Goal: Task Accomplishment & Management: Complete application form

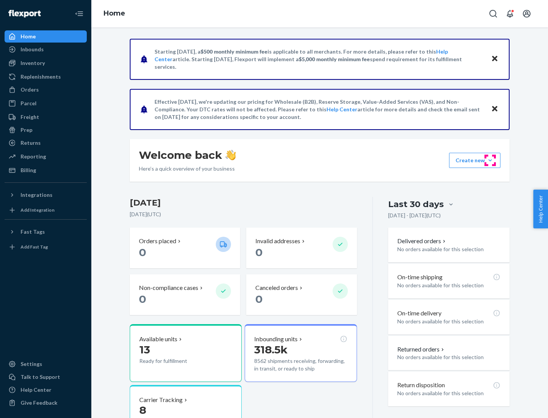
click at [490, 160] on button "Create new Create new inbound Create new order Create new product" at bounding box center [474, 160] width 51 height 15
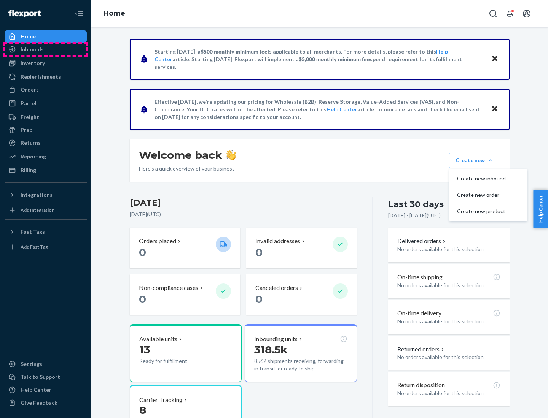
click at [46, 49] on div "Inbounds" at bounding box center [45, 49] width 81 height 11
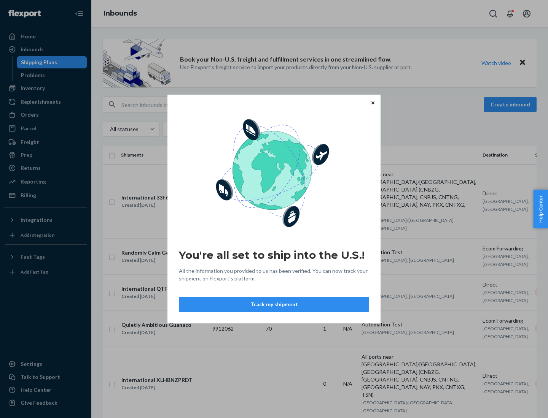
click at [372, 103] on icon "Close" at bounding box center [372, 102] width 3 height 3
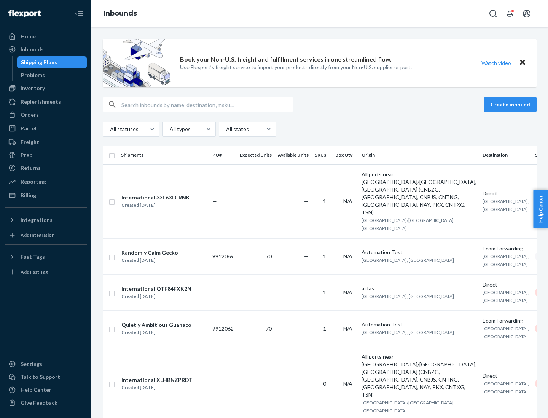
click at [511, 105] on button "Create inbound" at bounding box center [510, 104] width 52 height 15
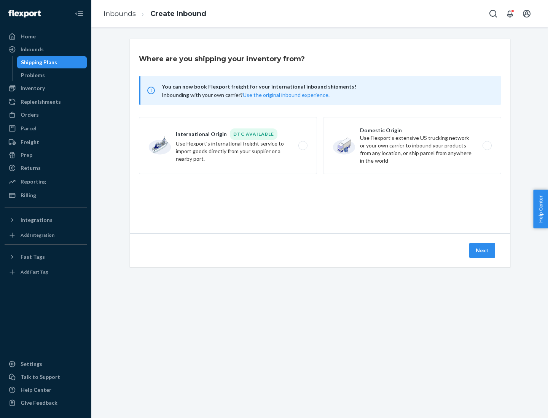
click at [412, 146] on label "Domestic Origin Use Flexport’s extensive US trucking network or your own carrie…" at bounding box center [412, 145] width 178 height 57
click at [486, 146] on input "Domestic Origin Use Flexport’s extensive US trucking network or your own carrie…" at bounding box center [488, 145] width 5 height 5
radio input "true"
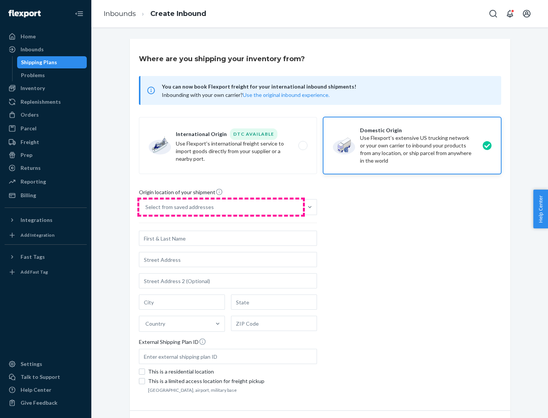
click at [221, 207] on div "Select from saved addresses" at bounding box center [221, 207] width 164 height 15
click at [146, 207] on input "Select from saved addresses" at bounding box center [145, 207] width 1 height 8
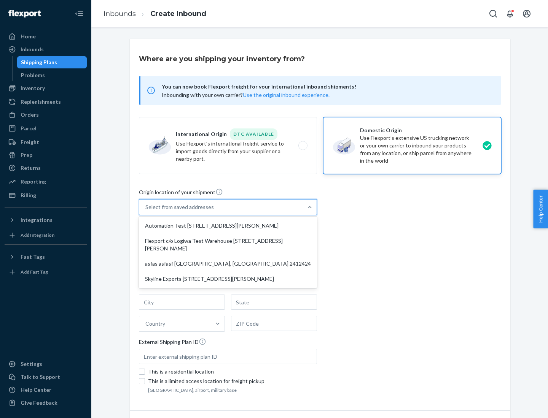
scroll to position [3, 0]
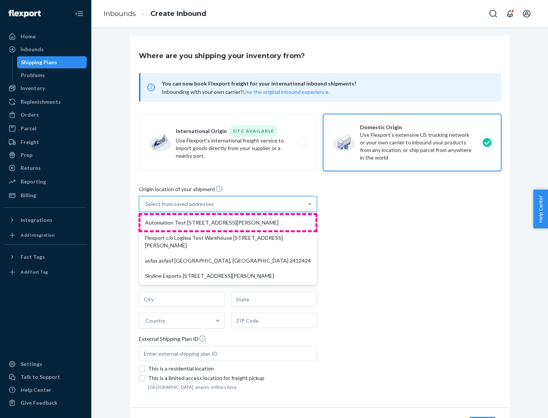
click at [228, 223] on div "Automation Test [STREET_ADDRESS][PERSON_NAME]" at bounding box center [227, 222] width 175 height 15
click at [146, 208] on input "option Automation Test [STREET_ADDRESS][PERSON_NAME] focused, 1 of 4. 4 results…" at bounding box center [145, 204] width 1 height 8
type input "Automation Test"
type input "9th Floor"
type input "[GEOGRAPHIC_DATA]"
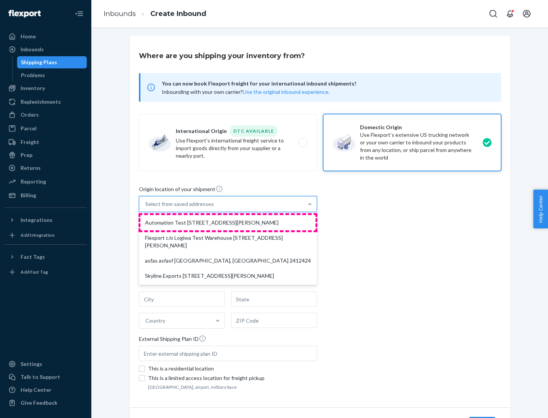
type input "CA"
type input "94104"
type input "[STREET_ADDRESS][PERSON_NAME]"
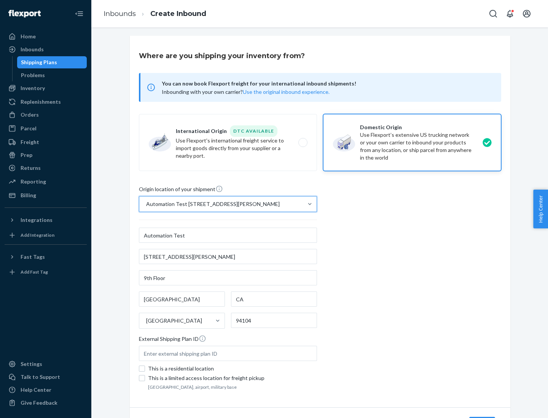
scroll to position [44, 0]
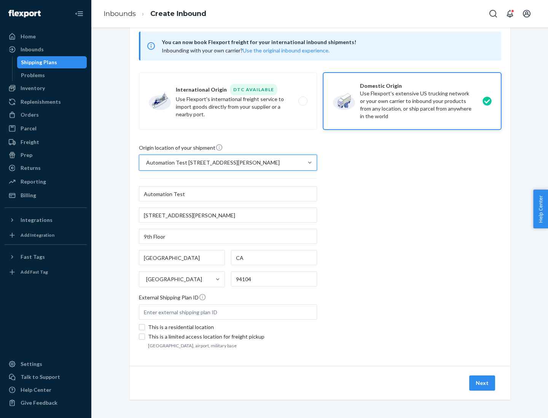
click at [482, 383] on button "Next" at bounding box center [482, 383] width 26 height 15
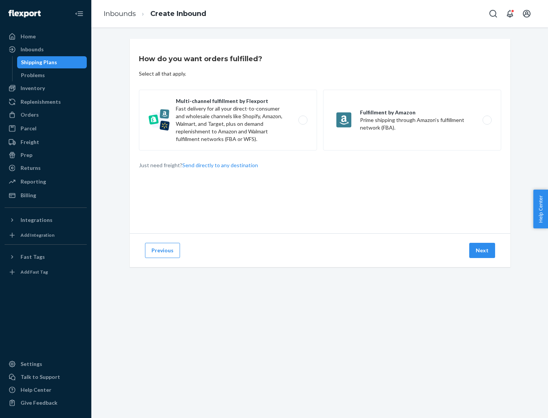
click at [228, 120] on label "Multi-channel fulfillment by Flexport Fast delivery for all your direct-to-cons…" at bounding box center [228, 120] width 178 height 61
click at [302, 120] on input "Multi-channel fulfillment by Flexport Fast delivery for all your direct-to-cons…" at bounding box center [304, 120] width 5 height 5
radio input "true"
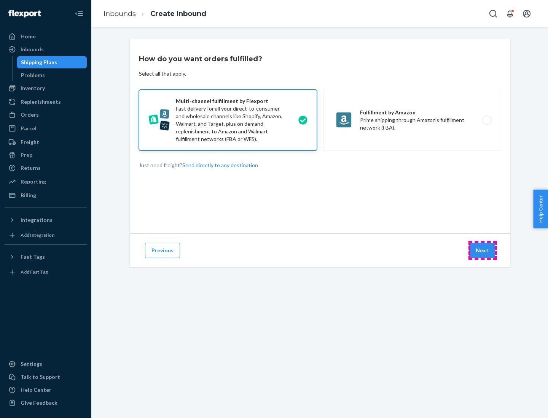
click at [482, 251] on button "Next" at bounding box center [482, 250] width 26 height 15
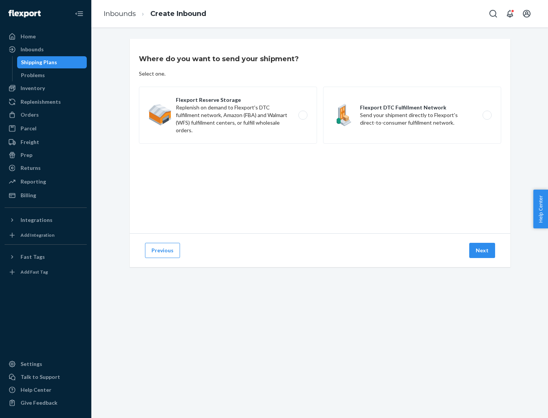
click at [228, 115] on label "Flexport Reserve Storage Replenish on demand to Flexport's DTC fulfillment netw…" at bounding box center [228, 115] width 178 height 57
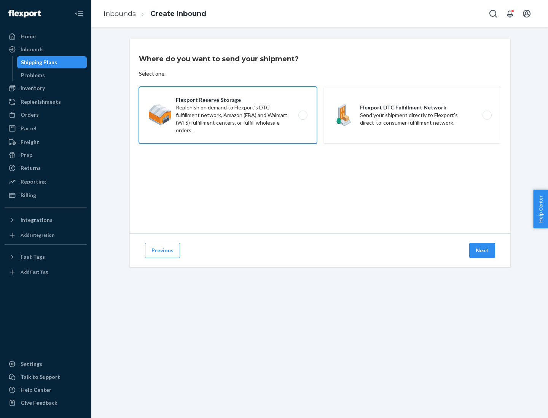
click at [302, 115] on input "Flexport Reserve Storage Replenish on demand to Flexport's DTC fulfillment netw…" at bounding box center [304, 115] width 5 height 5
radio input "true"
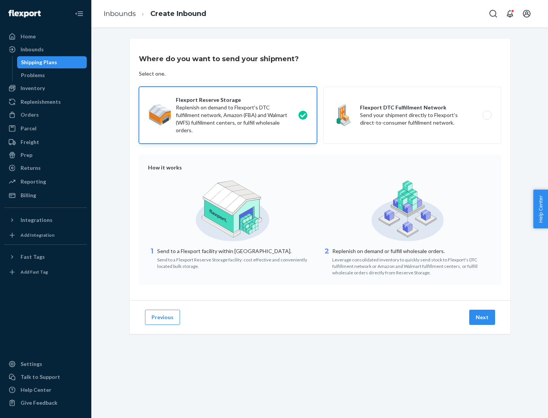
click at [482, 318] on button "Next" at bounding box center [482, 317] width 26 height 15
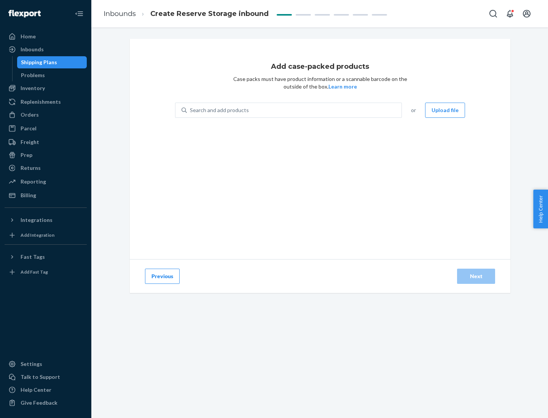
click at [294, 110] on div "Search and add products" at bounding box center [294, 110] width 215 height 14
click at [191, 110] on input "Search and add products" at bounding box center [190, 110] width 1 height 8
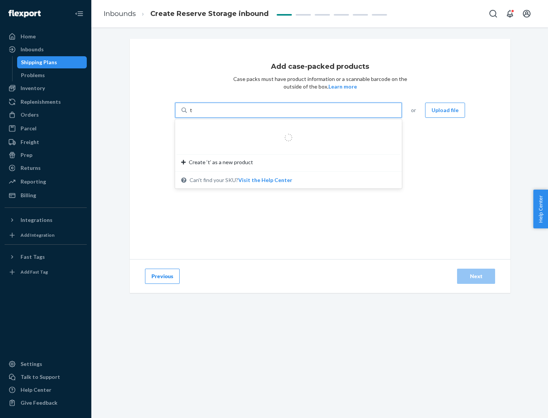
type input "test-syn"
click at [286, 129] on div "test - syn - test" at bounding box center [285, 129] width 208 height 8
click at [210, 114] on input "test-syn" at bounding box center [200, 110] width 20 height 8
type input "1"
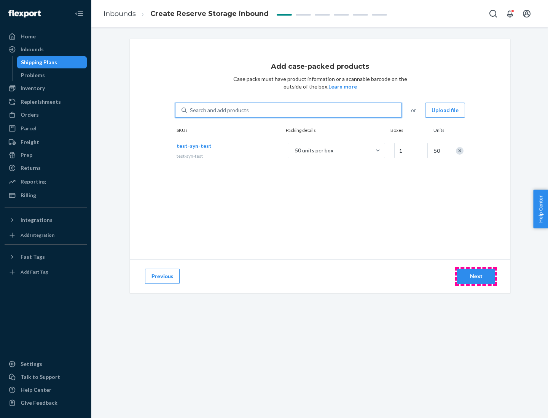
click at [476, 276] on div "Next" at bounding box center [475, 277] width 25 height 8
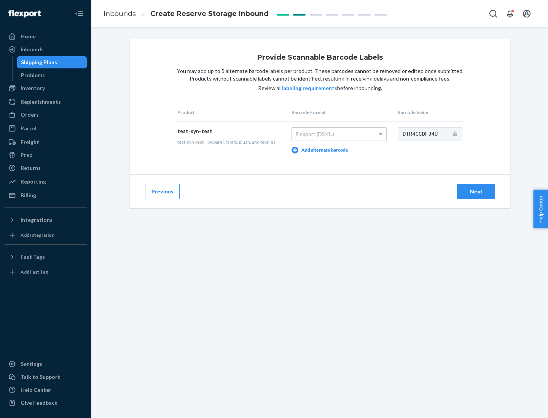
click at [476, 191] on div "Next" at bounding box center [475, 192] width 25 height 8
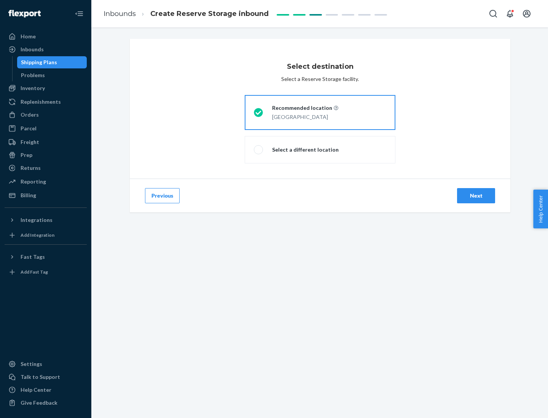
click at [476, 196] on div "Next" at bounding box center [475, 196] width 25 height 8
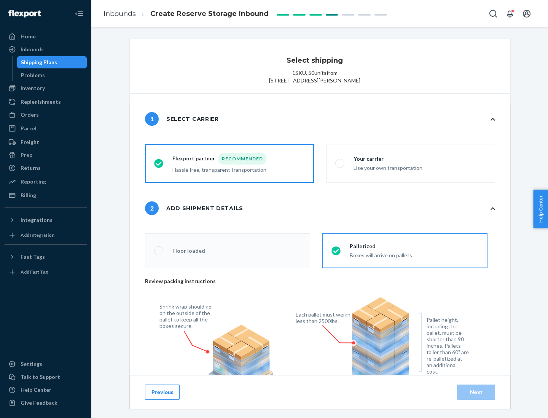
radio input "false"
type input "1"
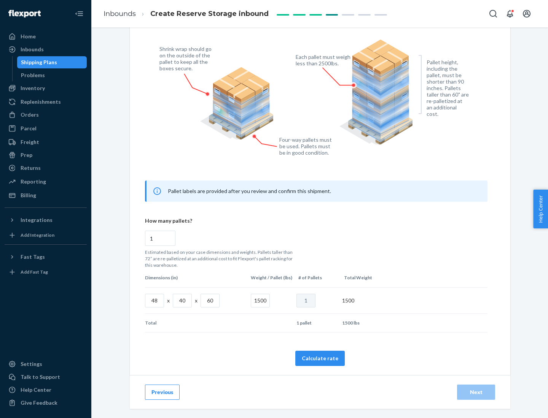
click at [320, 358] on button "Calculate rate" at bounding box center [319, 358] width 49 height 15
radio input "false"
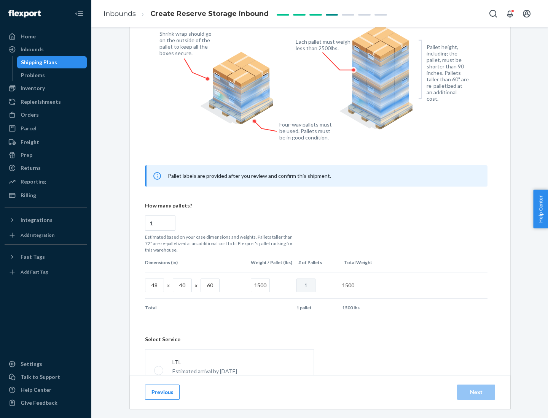
scroll to position [336, 0]
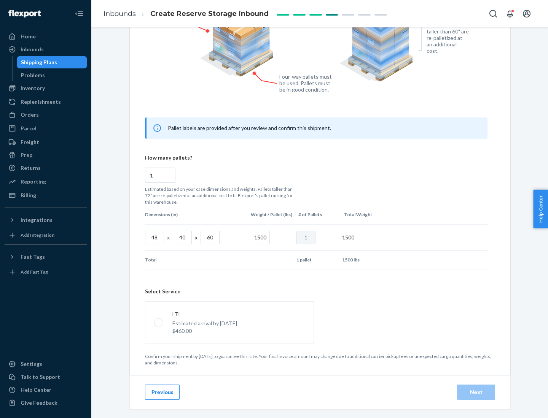
click at [229, 323] on p "Estimated arrival by [DATE]" at bounding box center [204, 324] width 65 height 8
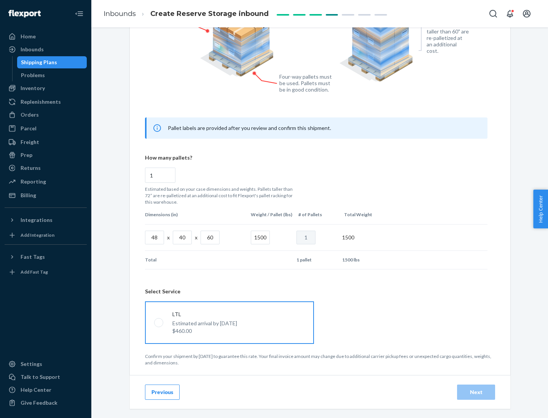
click at [159, 323] on input "LTL Estimated arrival by [DATE] $460.00" at bounding box center [156, 322] width 5 height 5
radio input "true"
radio input "false"
click at [476, 392] on div "Next" at bounding box center [475, 393] width 25 height 8
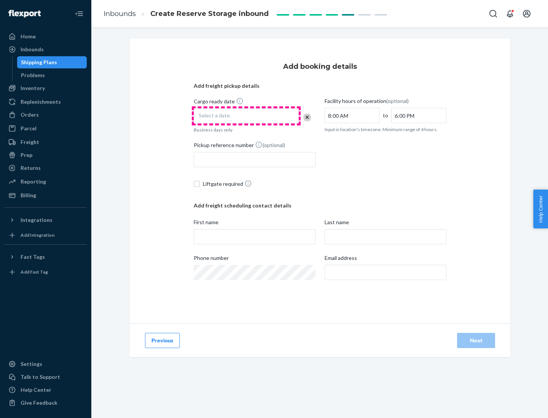
click at [246, 116] on div "Select a date" at bounding box center [246, 115] width 105 height 15
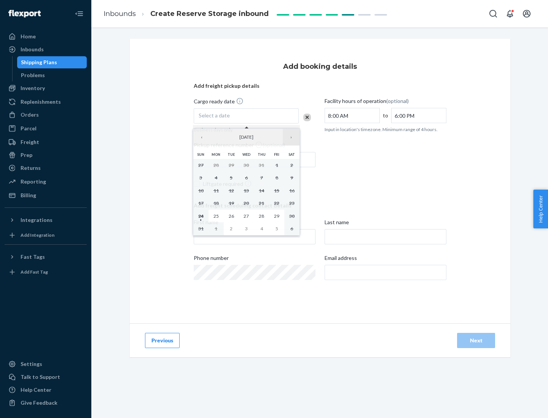
click at [291, 137] on button "›" at bounding box center [291, 137] width 17 height 17
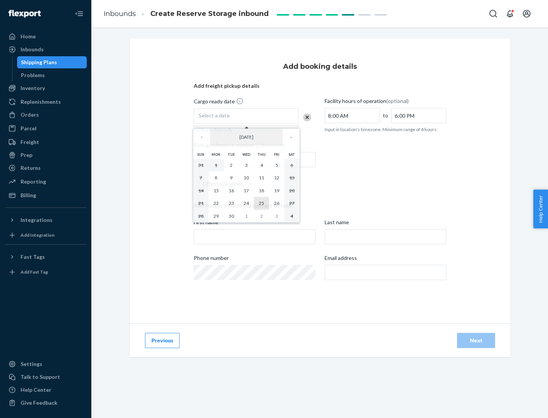
click at [261, 203] on abbr "25" at bounding box center [261, 203] width 5 height 6
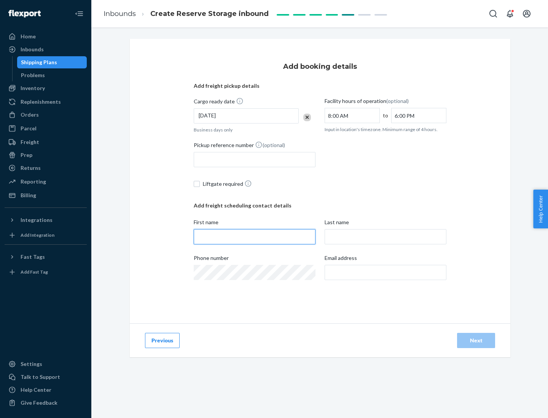
click at [254, 237] on input "First name" at bounding box center [255, 236] width 122 height 15
type input "[PERSON_NAME]"
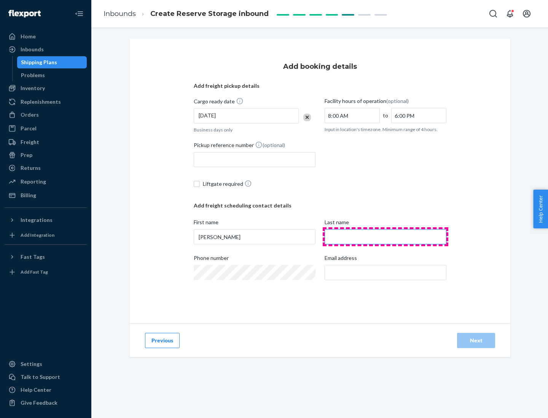
click at [385, 237] on input "Last name" at bounding box center [385, 236] width 122 height 15
type input "Doe"
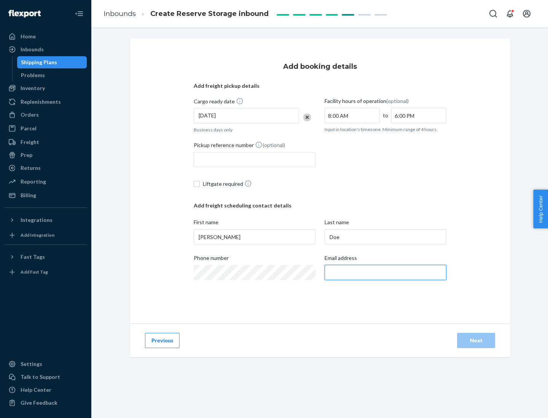
click at [385, 273] on input "Email address" at bounding box center [385, 272] width 122 height 15
type input "[EMAIL_ADDRESS][DOMAIN_NAME]"
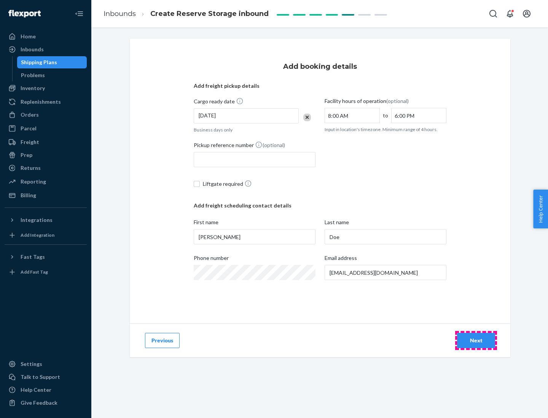
click at [476, 341] on div "Next" at bounding box center [475, 341] width 25 height 8
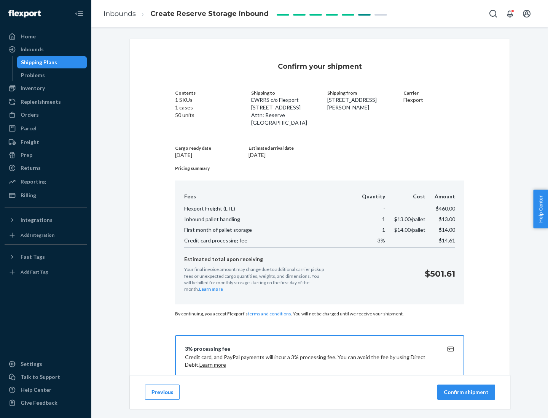
scroll to position [110, 0]
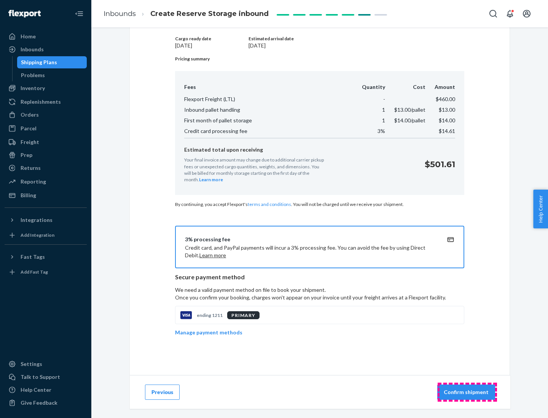
click at [467, 392] on p "Confirm shipment" at bounding box center [465, 393] width 45 height 8
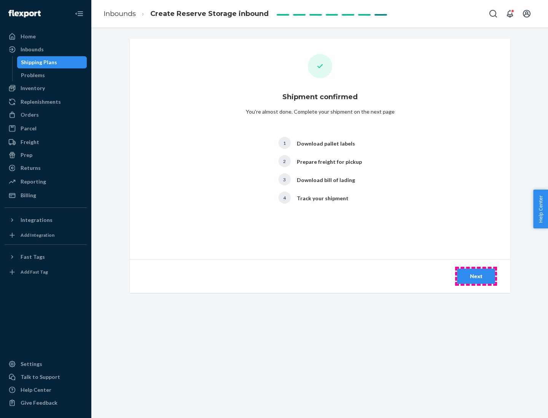
click at [476, 276] on div "Next" at bounding box center [475, 277] width 25 height 8
